Goal: Find specific page/section: Find specific page/section

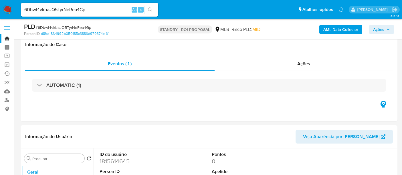
select select "10"
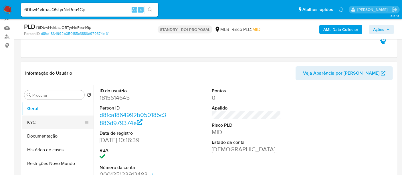
drag, startPoint x: 40, startPoint y: 124, endPoint x: 54, endPoint y: 124, distance: 13.7
click at [40, 124] on button "KYC" at bounding box center [55, 123] width 67 height 14
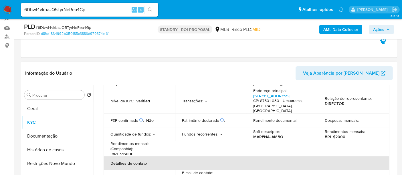
scroll to position [95, 0]
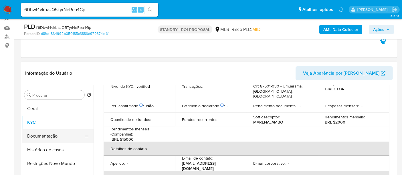
click at [51, 135] on button "Documentação" at bounding box center [55, 136] width 67 height 14
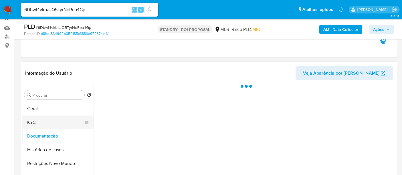
scroll to position [0, 0]
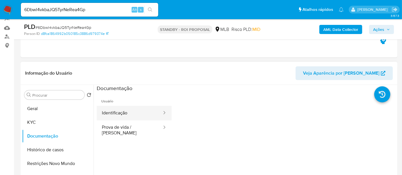
click at [140, 115] on button "Identificação" at bounding box center [130, 113] width 66 height 15
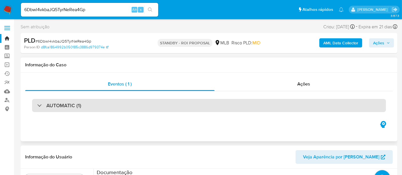
click at [102, 103] on div "AUTOMATIC (1)" at bounding box center [209, 105] width 354 height 13
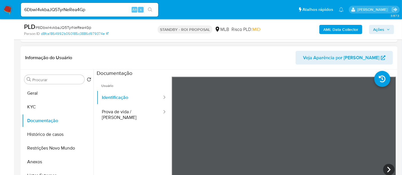
scroll to position [32, 0]
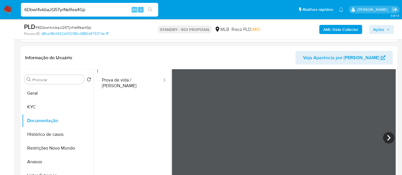
drag, startPoint x: 98, startPoint y: 9, endPoint x: 0, endPoint y: 9, distance: 97.6
click at [0, 9] on nav "Pausado Ver notificaciones 6Dbwl4vkbaJQ5TyrNeRea4Gp Alt s Atalhos rápidos Presi…" at bounding box center [201, 9] width 402 height 19
paste input "NG6qB8b0fpH8aZQ2MrUgouRw"
type input "NG6qB8b0fpH8aZQ2MrUgouRw"
click at [151, 7] on button "search-icon" at bounding box center [150, 10] width 12 height 8
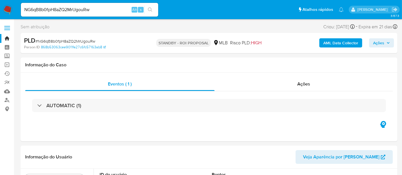
select select "10"
